Goal: Information Seeking & Learning: Learn about a topic

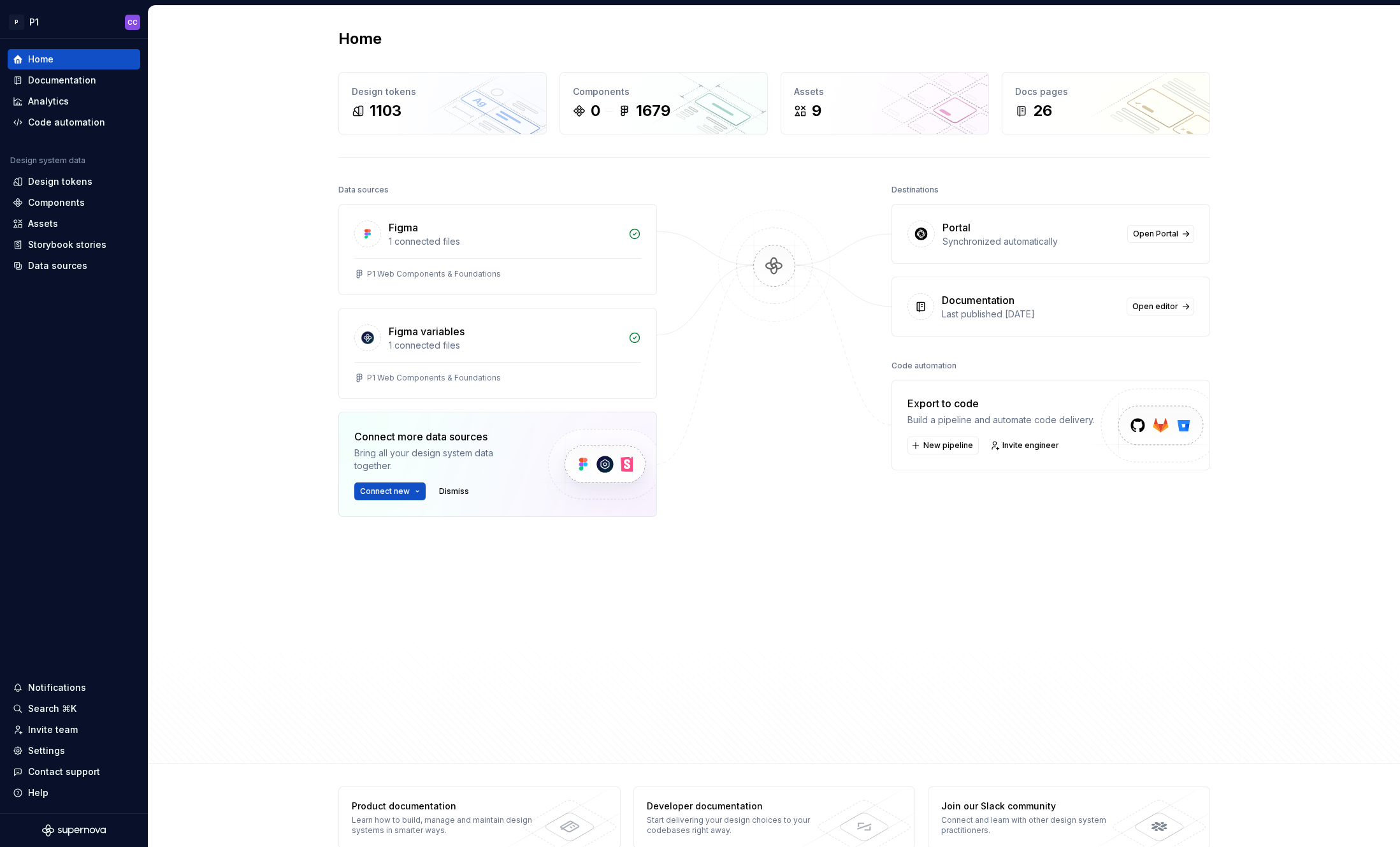
click at [259, 148] on div "Home Design tokens 1103 Components 0 1679 Assets 9 Docs pages 26 Data sources F…" at bounding box center [774, 385] width 1252 height 758
click at [216, 131] on div "Home Design tokens 1103 Components 0 1679 Assets 9 Docs pages 26 Data sources F…" at bounding box center [774, 385] width 1252 height 758
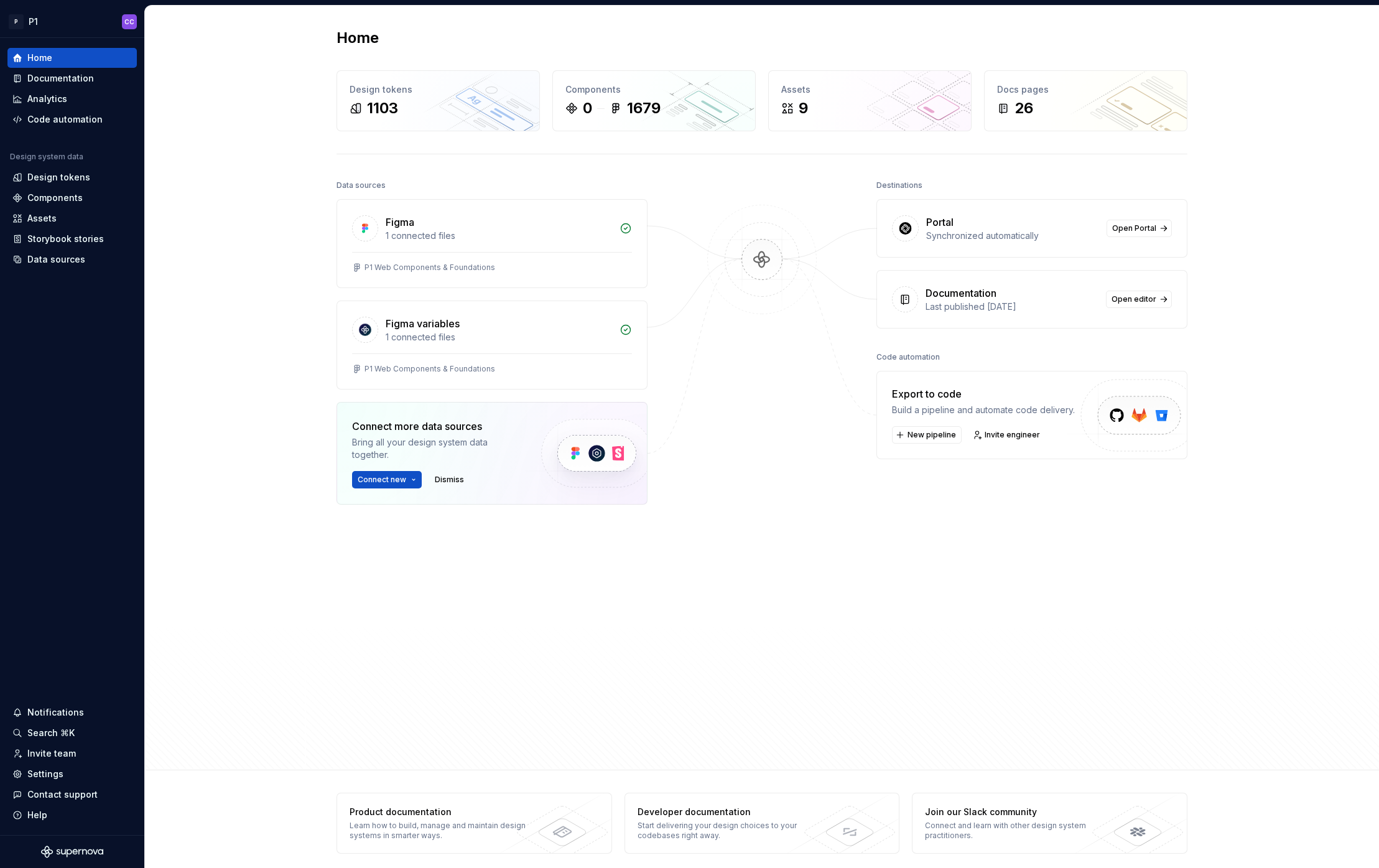
click at [197, 362] on div "Home Design tokens 1103 Components 0 1679 Assets 9 Docs pages 26 Data sources F…" at bounding box center [762, 388] width 1234 height 765
click at [368, 108] on div "1103" at bounding box center [382, 108] width 31 height 20
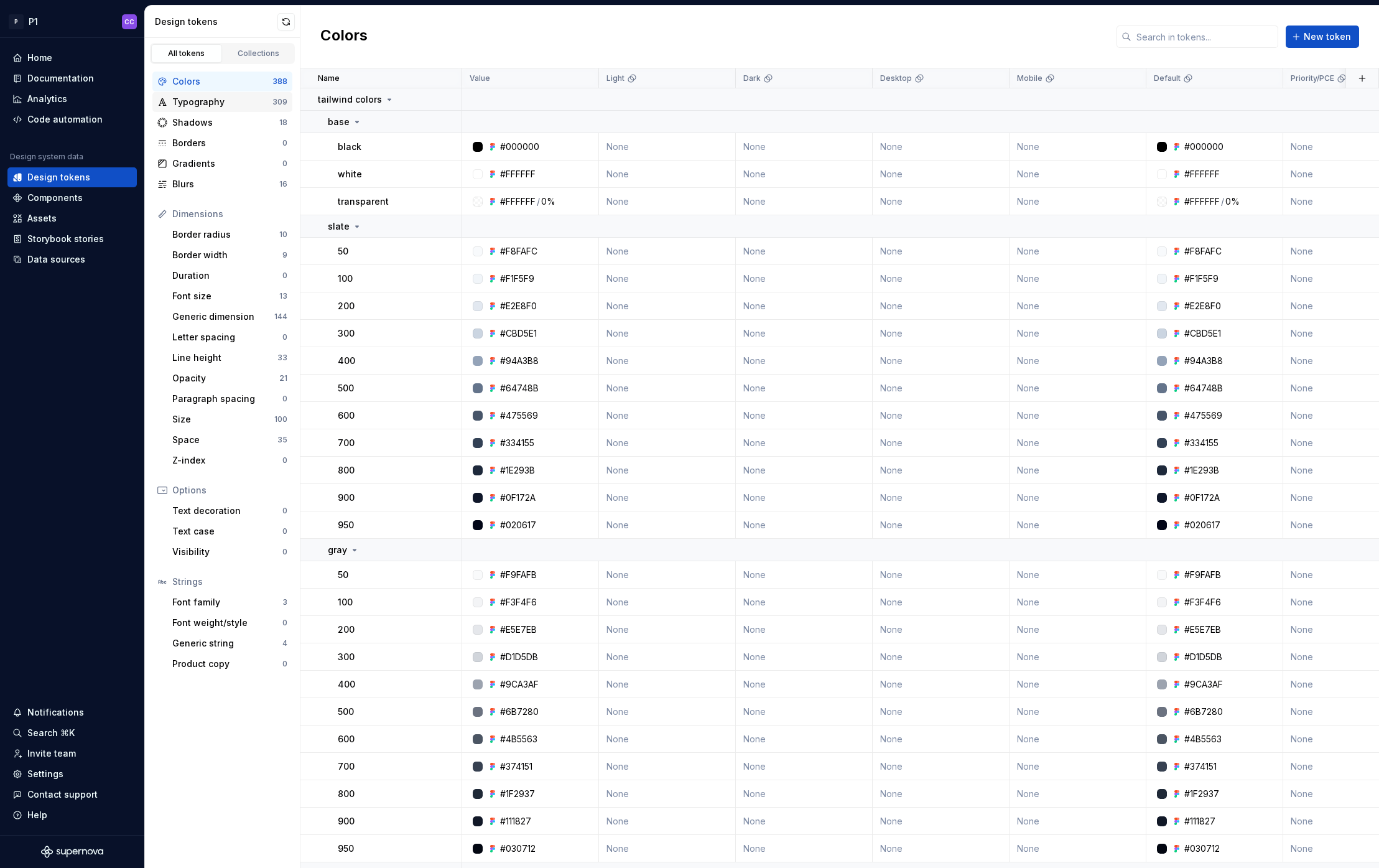
click at [219, 97] on div "Typography" at bounding box center [222, 102] width 100 height 12
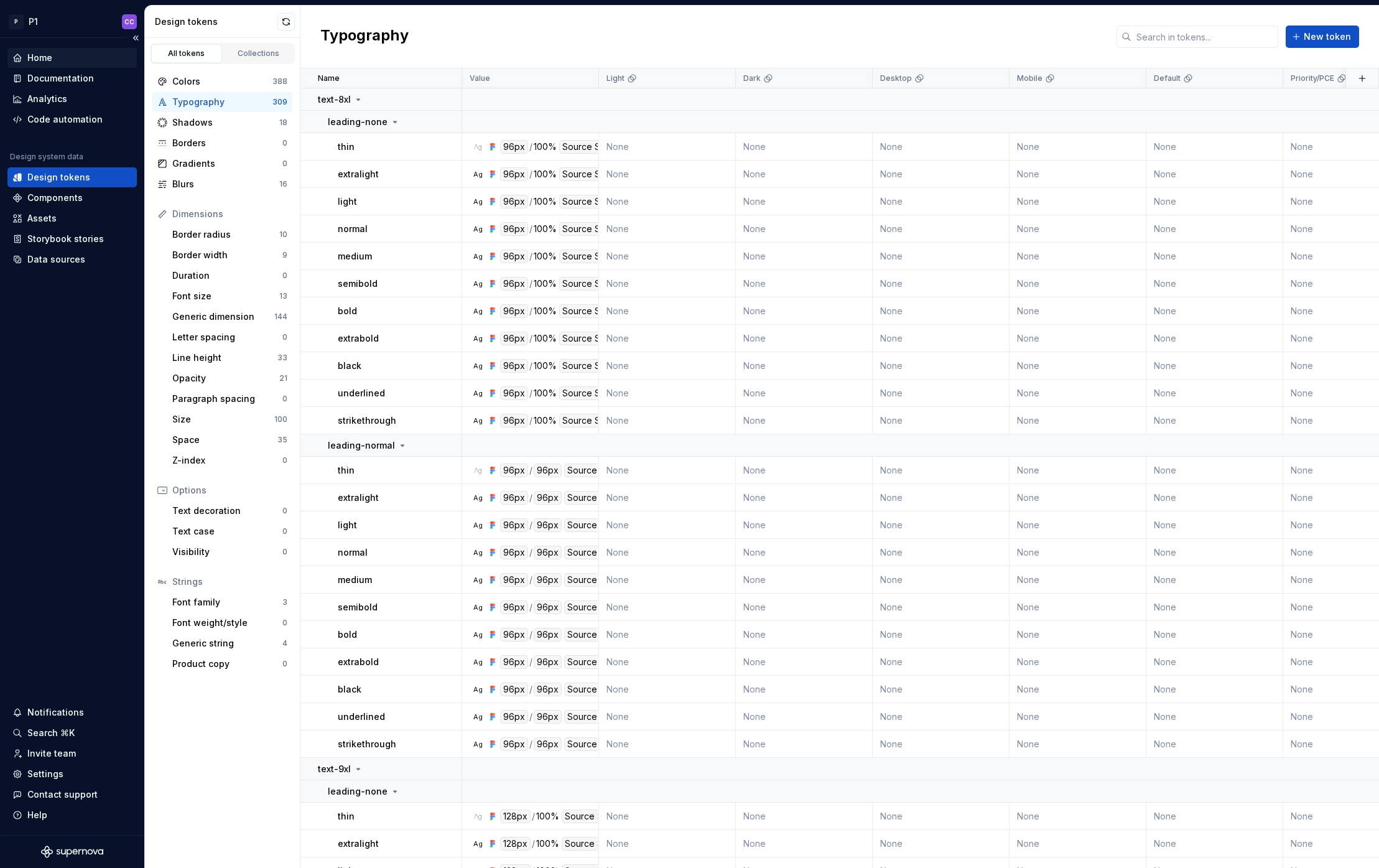
click at [46, 54] on div "Home" at bounding box center [40, 57] width 25 height 12
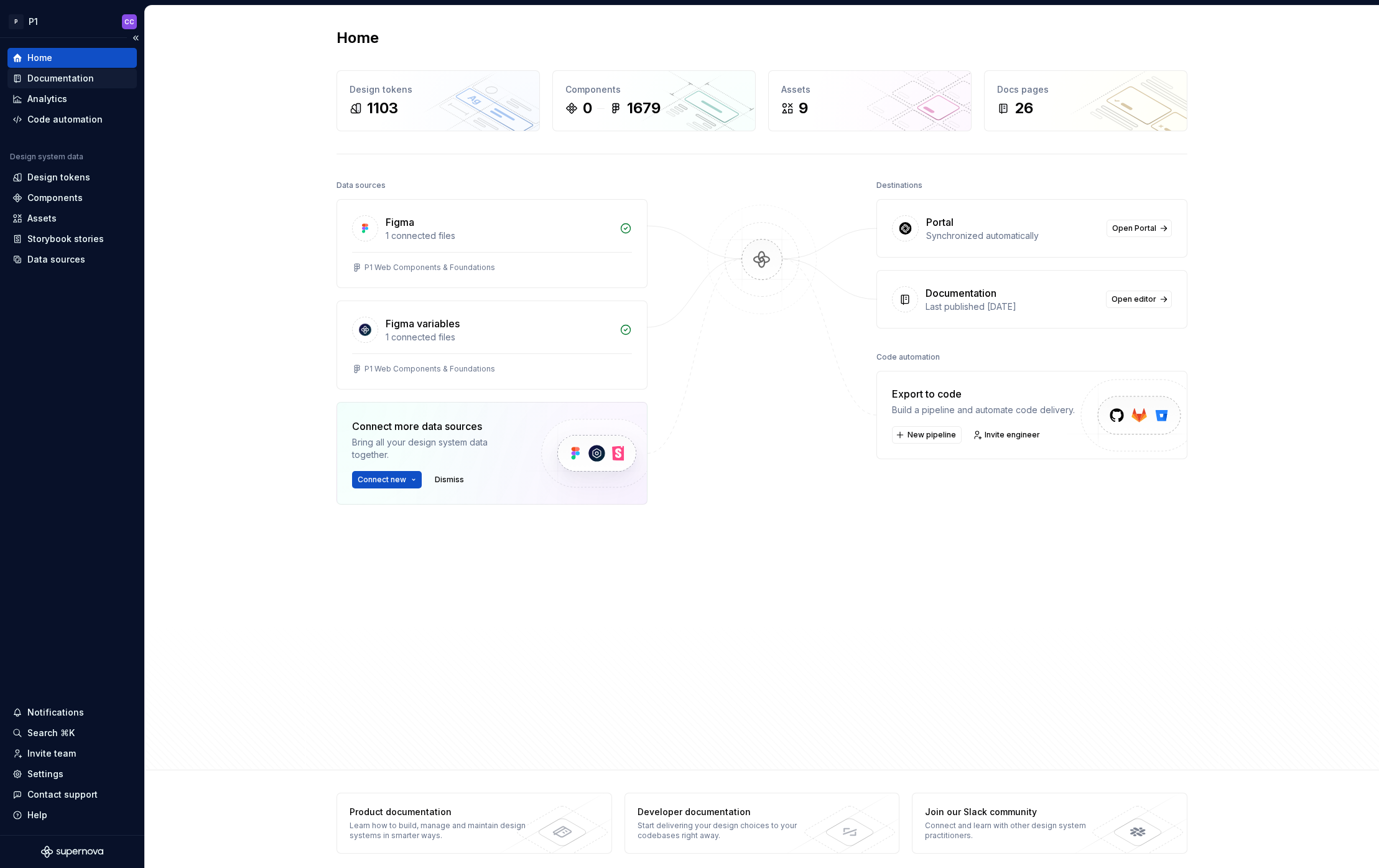
click at [56, 79] on div "Documentation" at bounding box center [60, 78] width 66 height 12
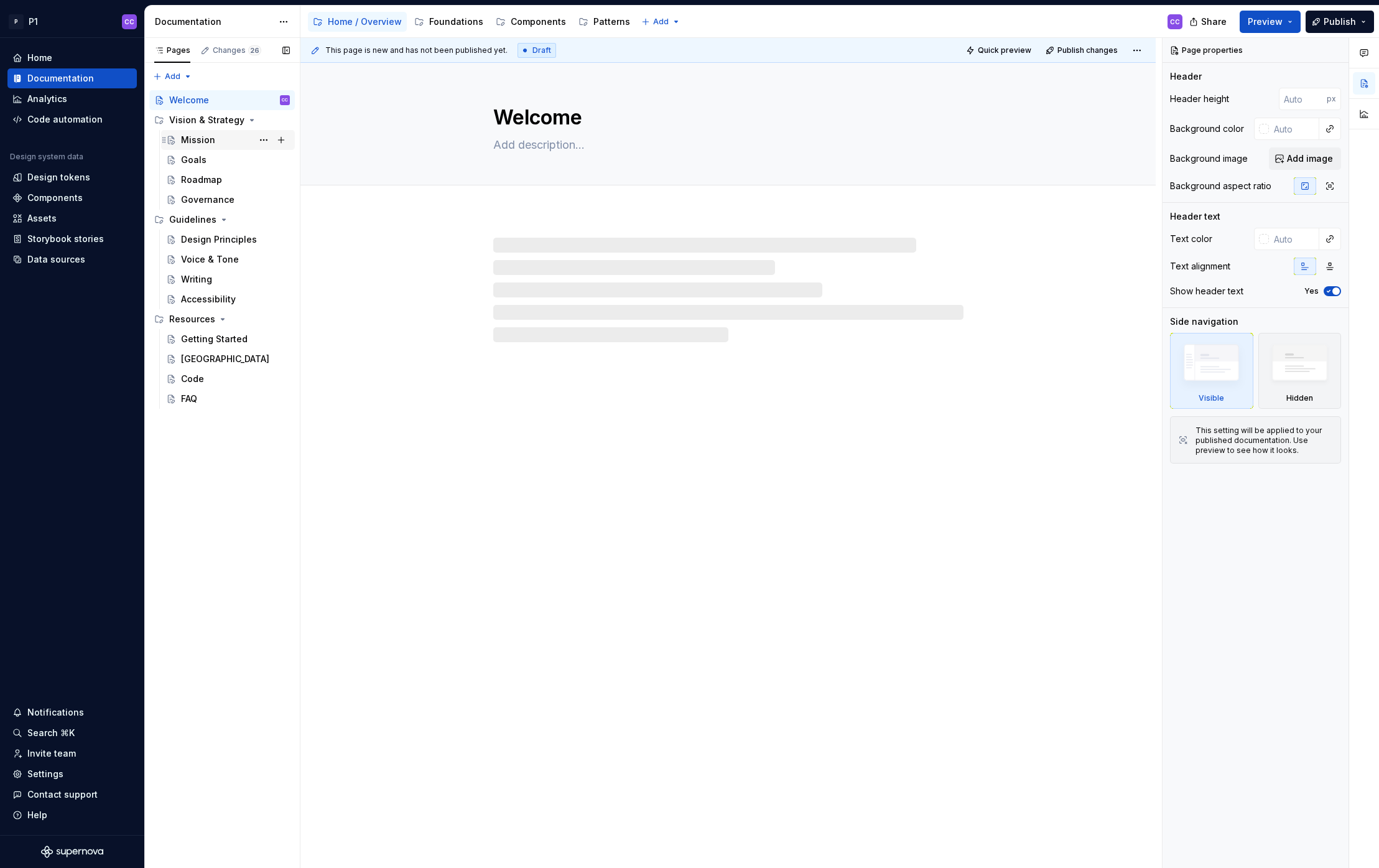
click at [190, 134] on div "Mission" at bounding box center [198, 140] width 34 height 12
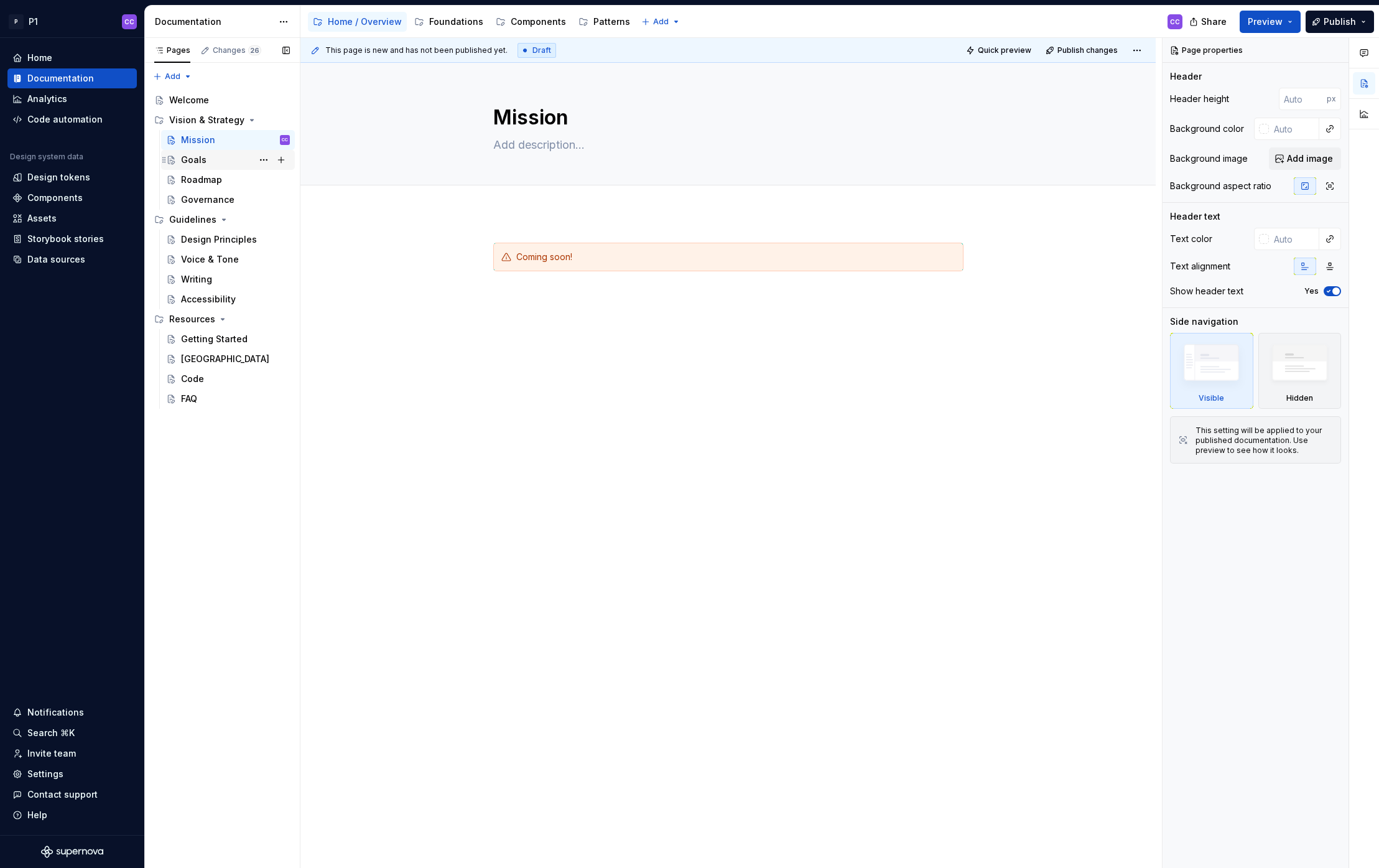
click at [207, 161] on div "Goals" at bounding box center [236, 160] width 109 height 17
click at [211, 180] on div "Roadmap" at bounding box center [202, 180] width 41 height 12
click at [214, 203] on div "Governance" at bounding box center [208, 199] width 54 height 12
click at [206, 237] on div "Design Principles" at bounding box center [217, 239] width 71 height 12
click at [211, 337] on div "Getting Started" at bounding box center [214, 338] width 66 height 12
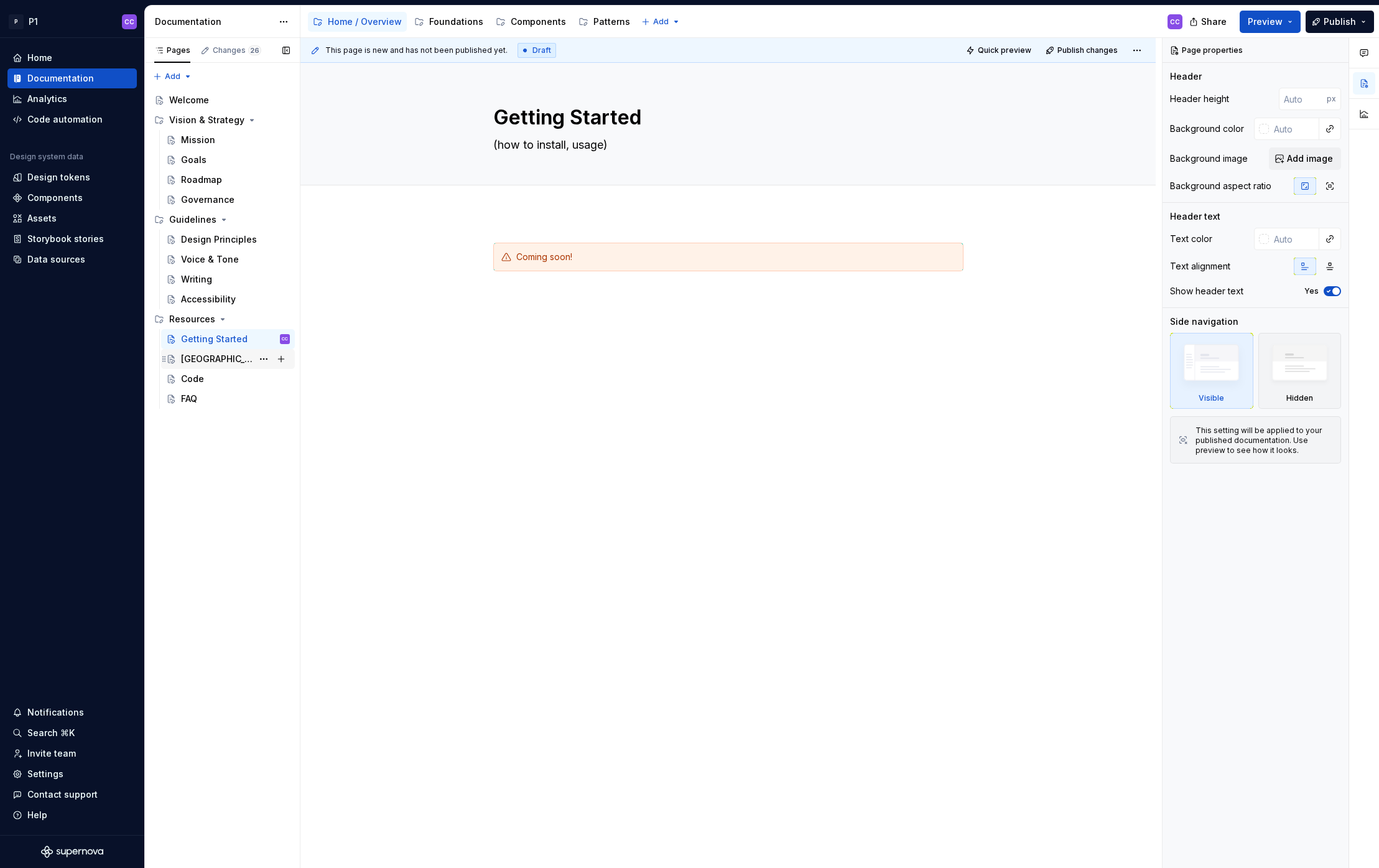
click at [221, 366] on div "Figma Library" at bounding box center [236, 358] width 109 height 17
click at [229, 369] on div "Code" at bounding box center [228, 379] width 134 height 20
click at [209, 395] on div "FAQ" at bounding box center [236, 398] width 109 height 17
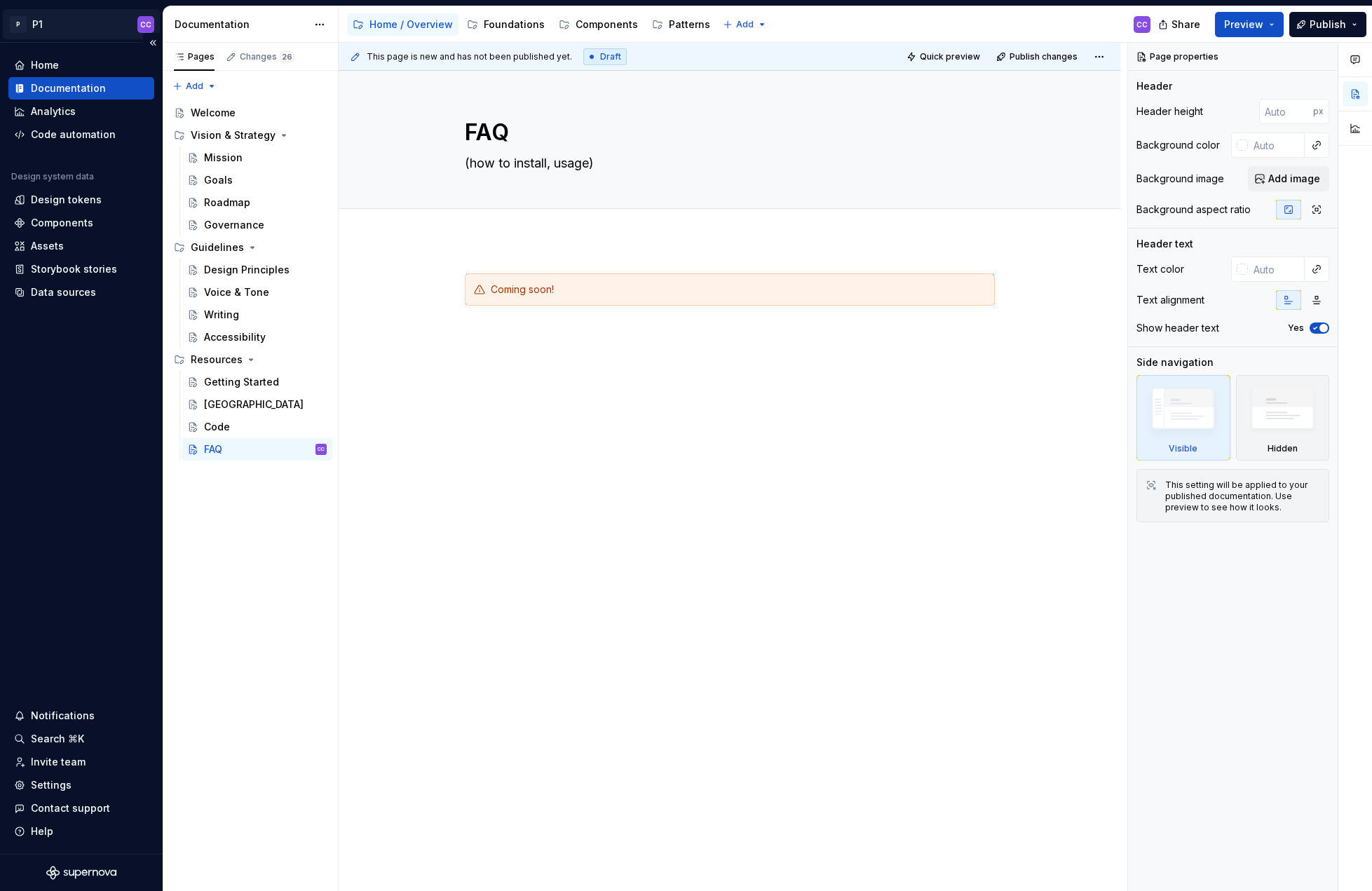
type textarea "*"
